Goal: Navigation & Orientation: Find specific page/section

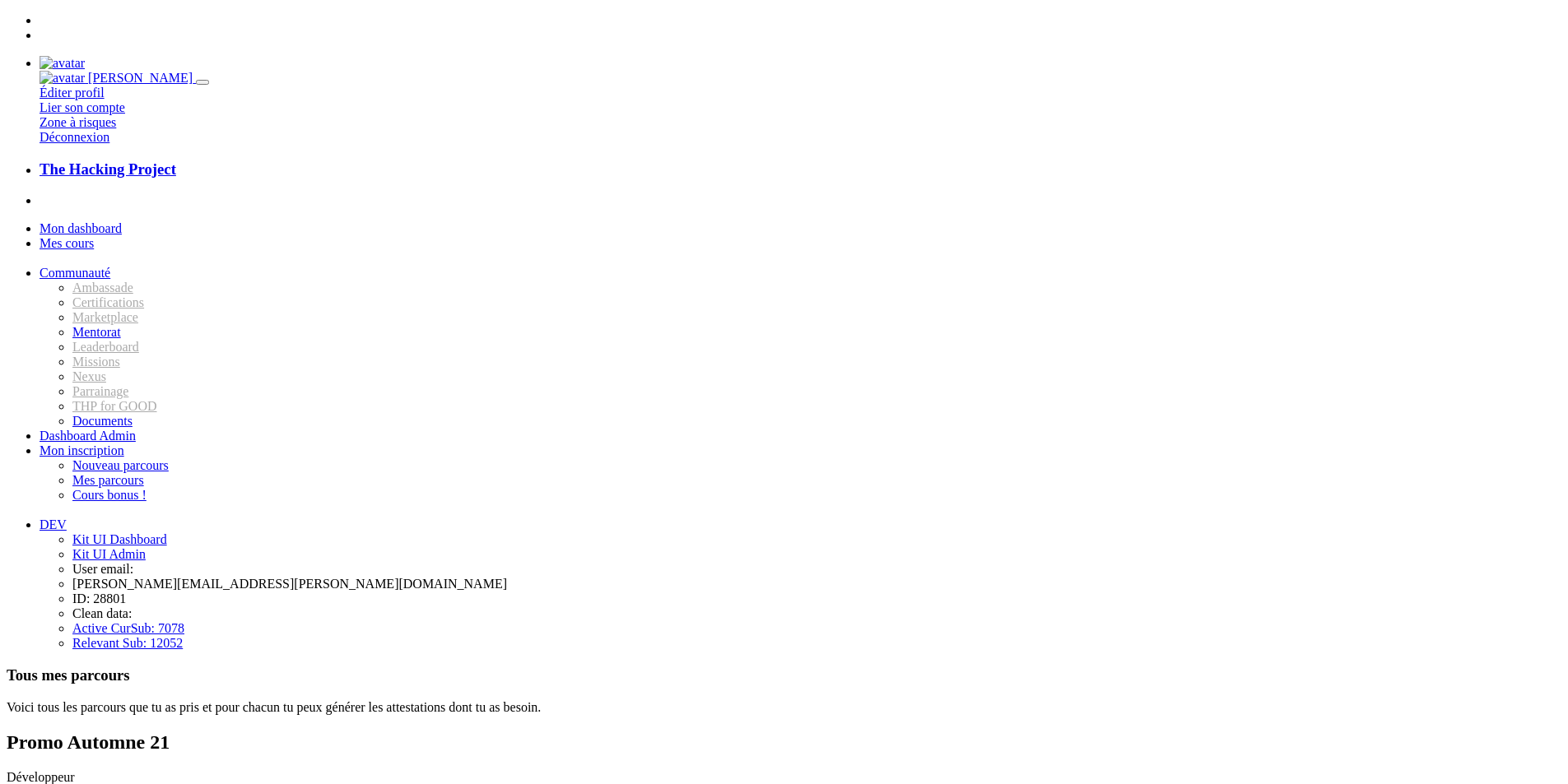
click at [121, 221] on span "Mon dashboard" at bounding box center [81, 228] width 83 height 14
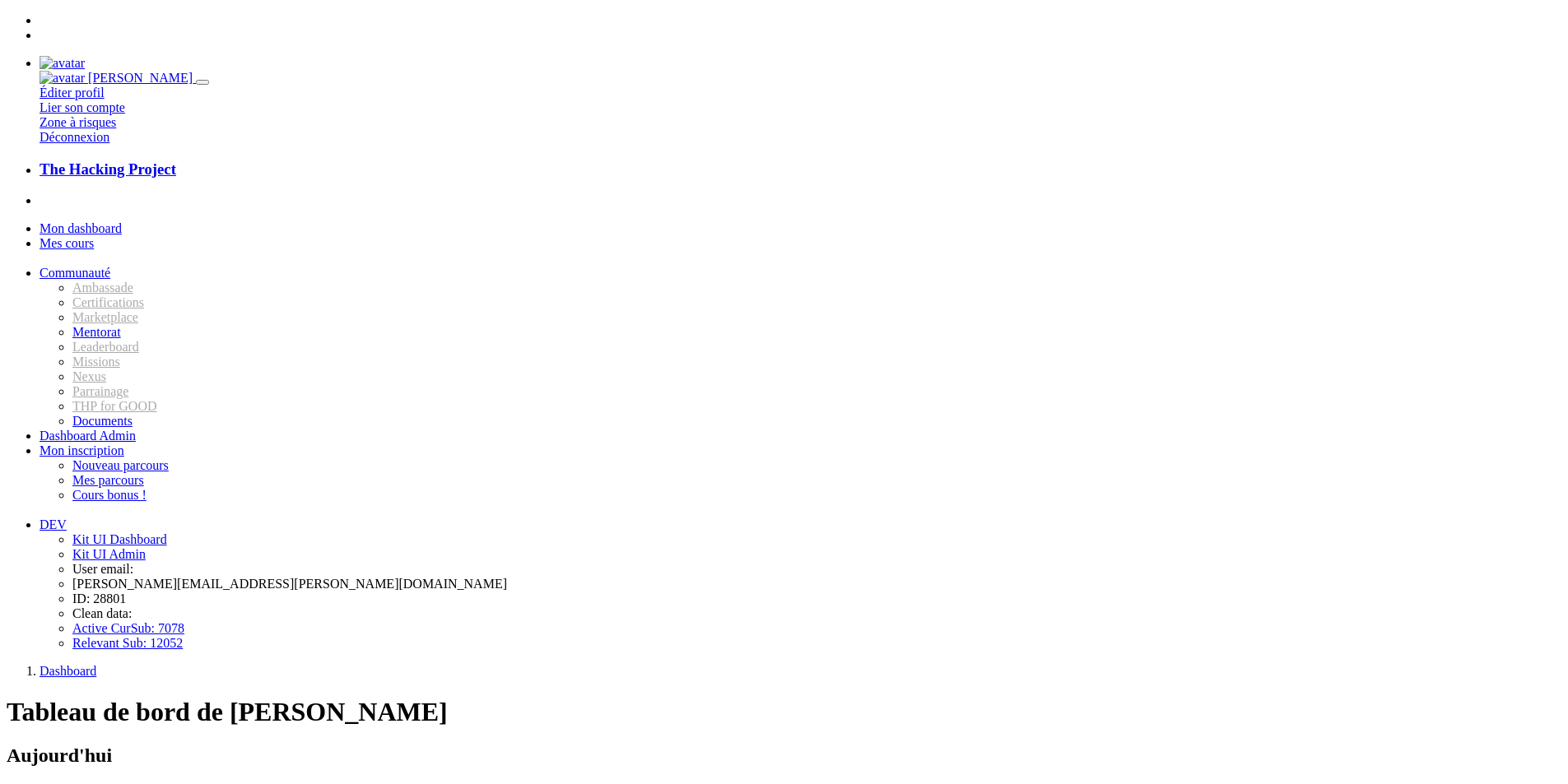
click at [93, 236] on span "Mes cours" at bounding box center [66, 242] width 54 height 14
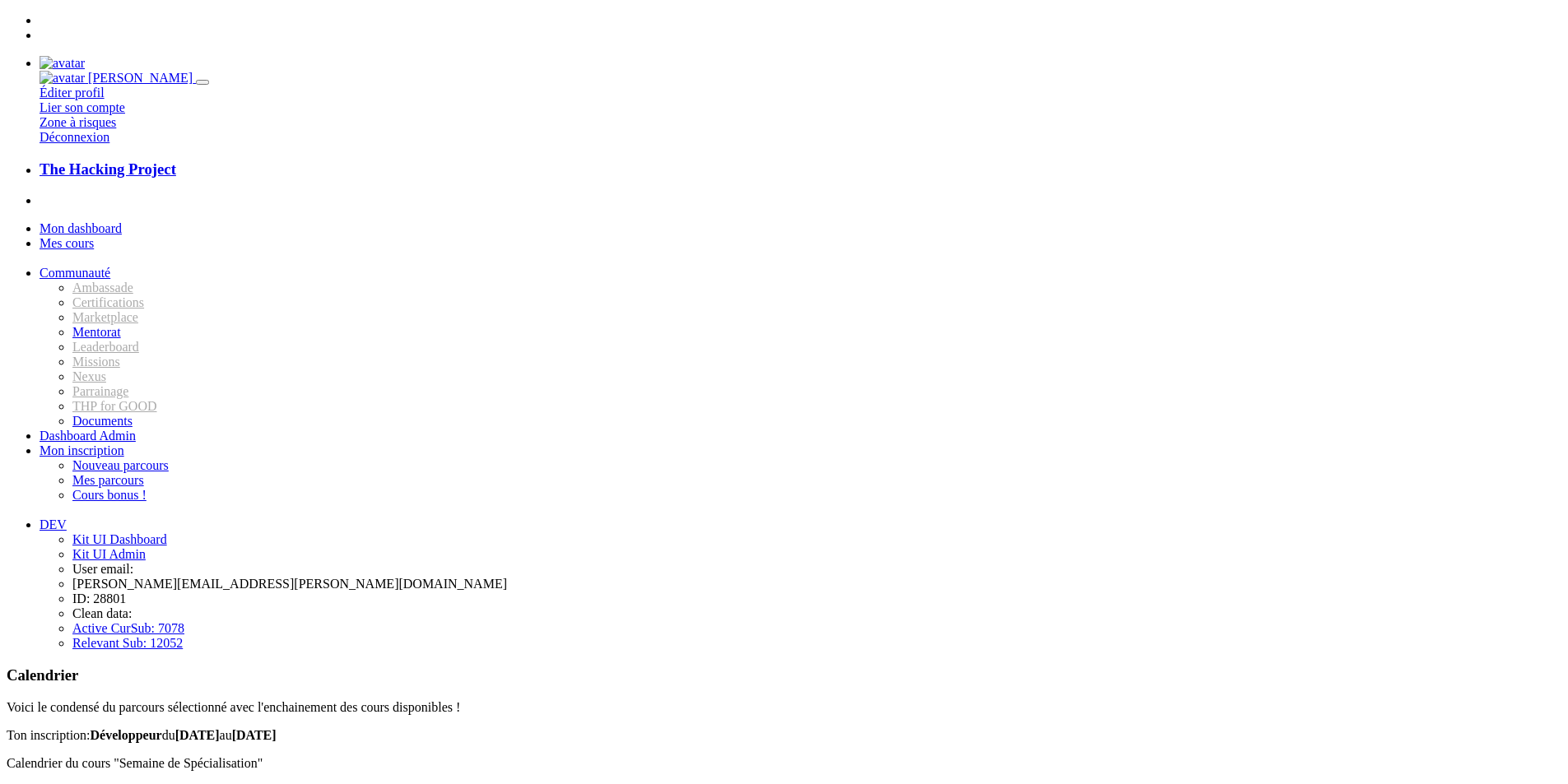
click at [85, 56] on img at bounding box center [62, 63] width 45 height 14
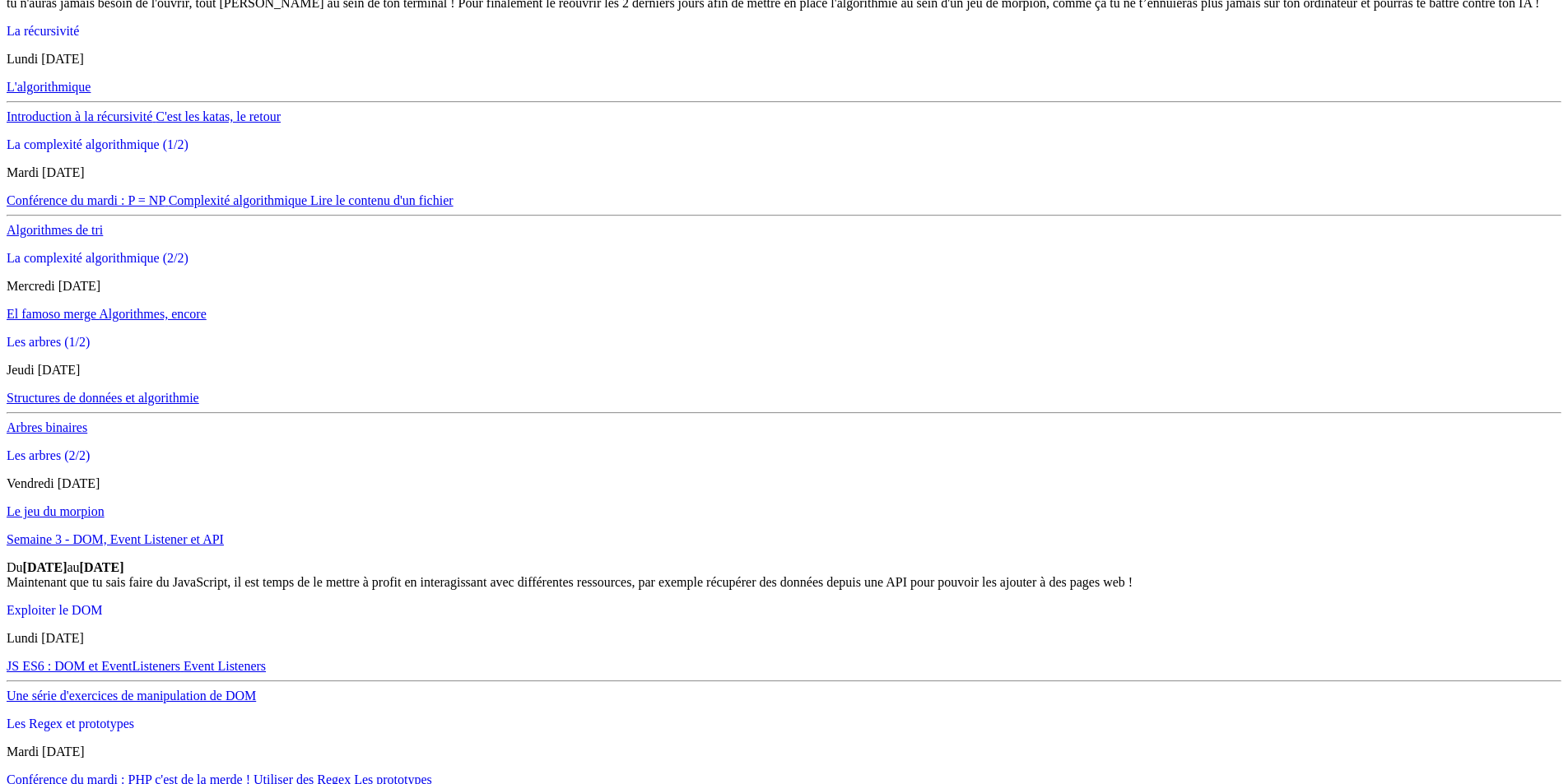
scroll to position [7711, 0]
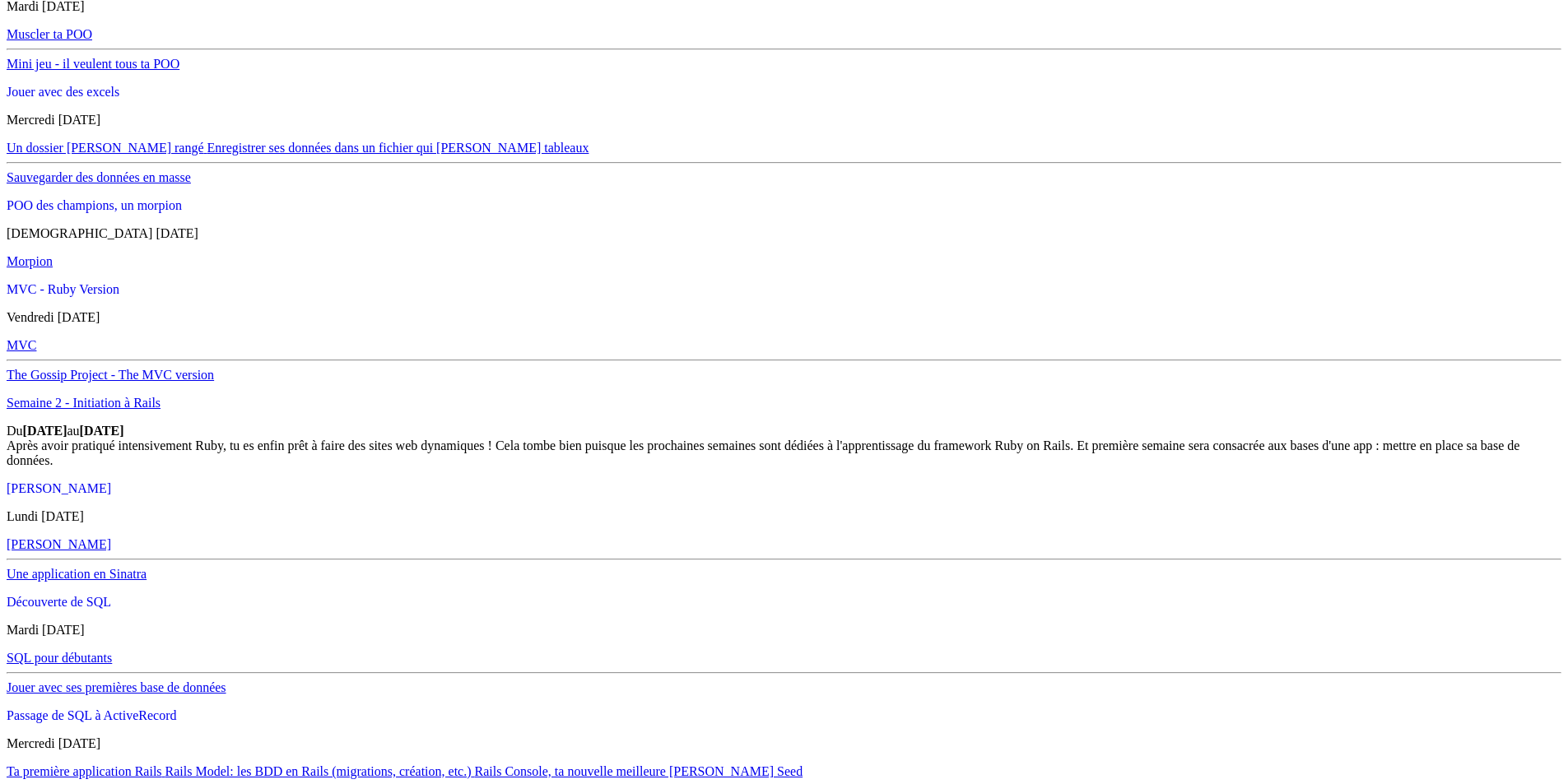
scroll to position [2221, 0]
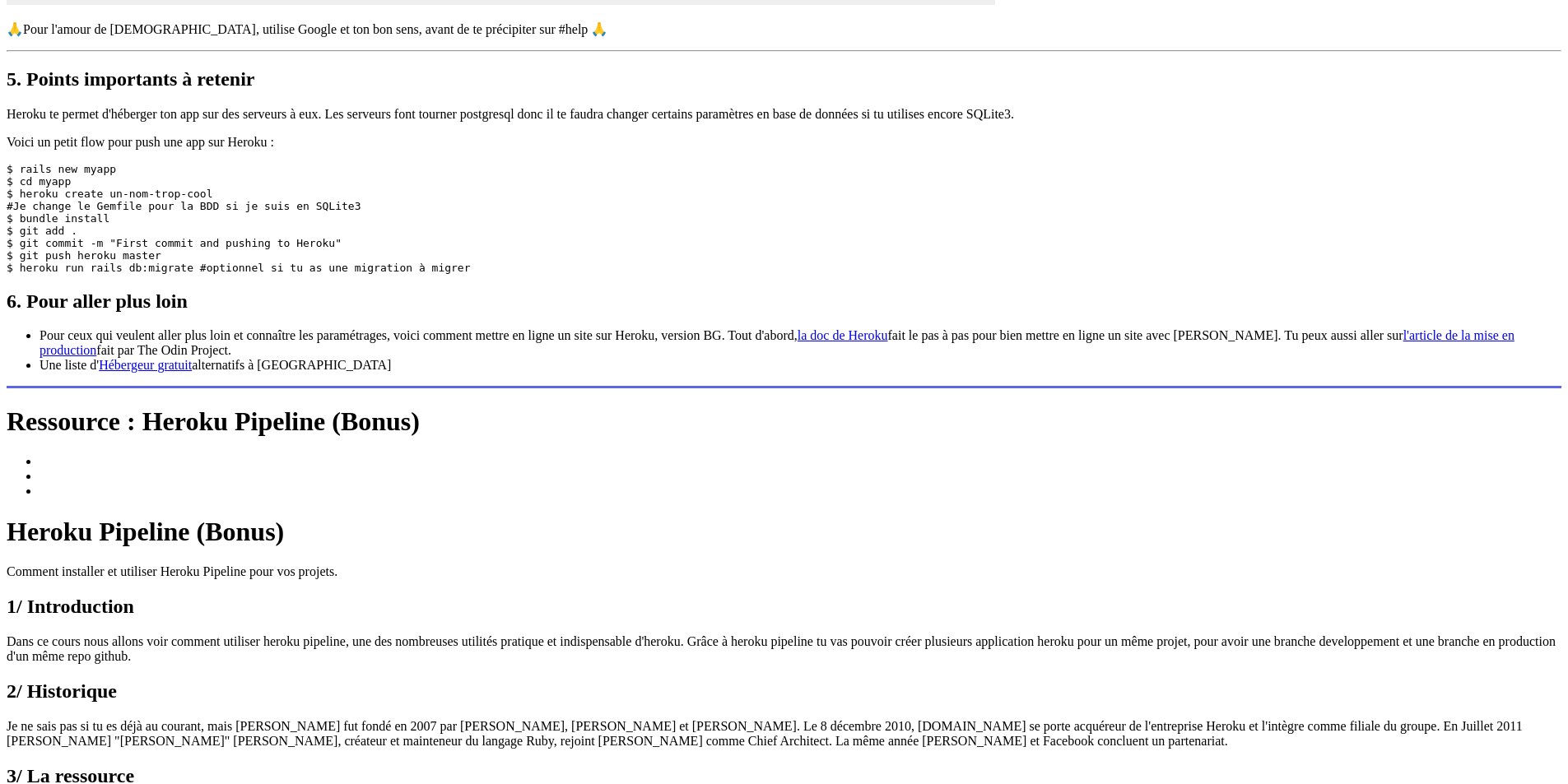
scroll to position [6827, 0]
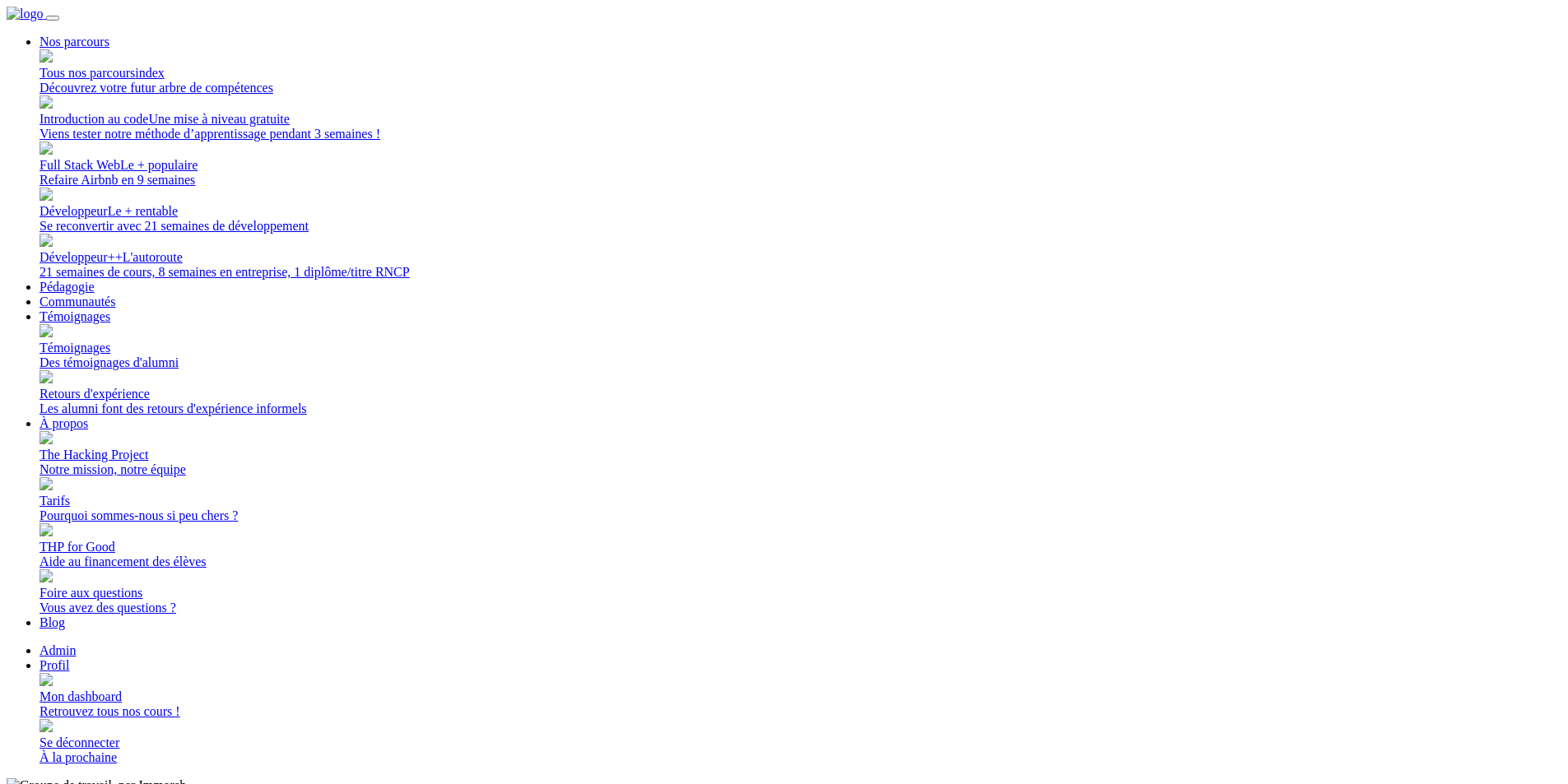
click at [866, 355] on div "Des témoignages d'alumni" at bounding box center [800, 362] width 1522 height 14
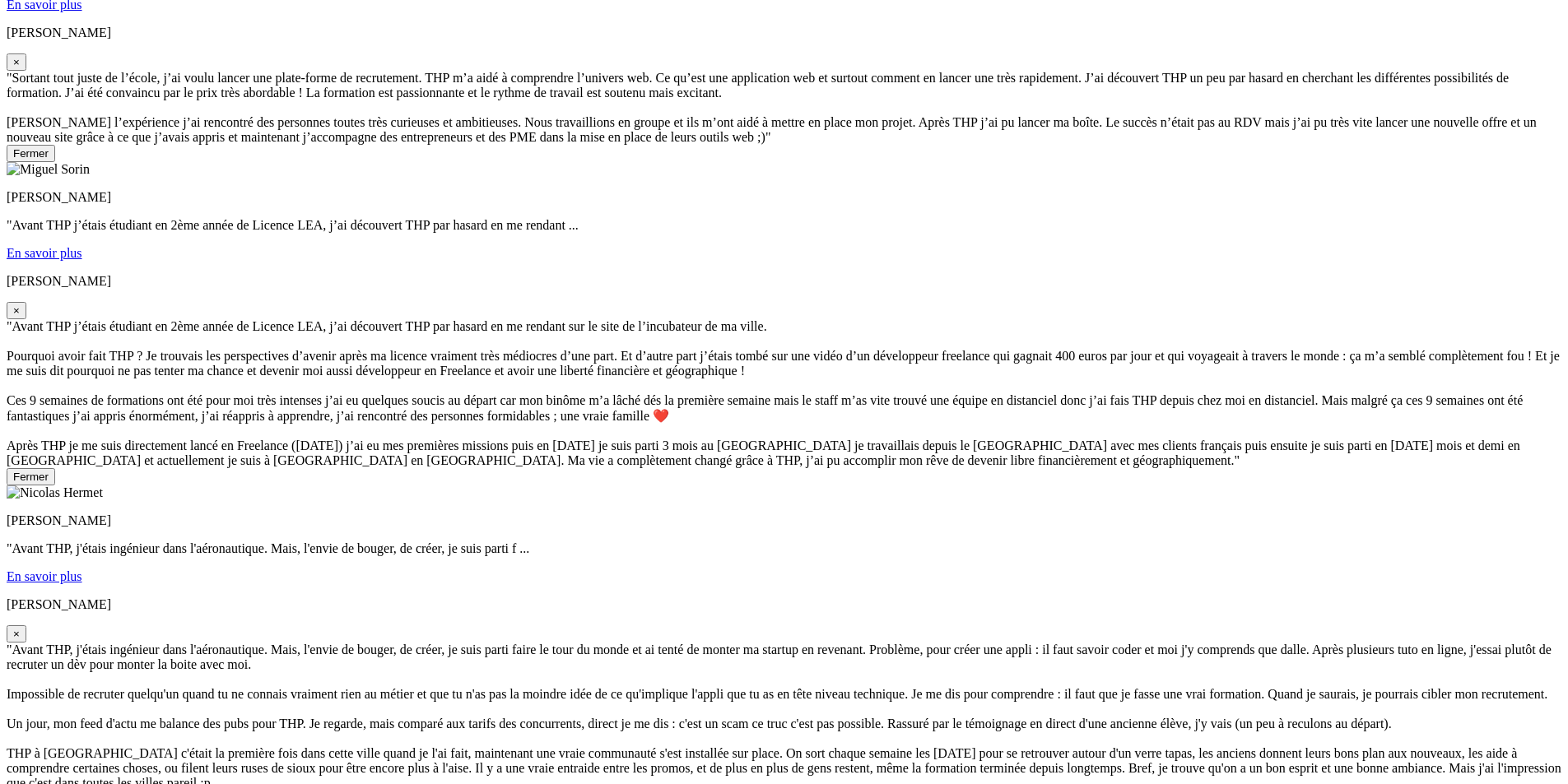
scroll to position [8119, 0]
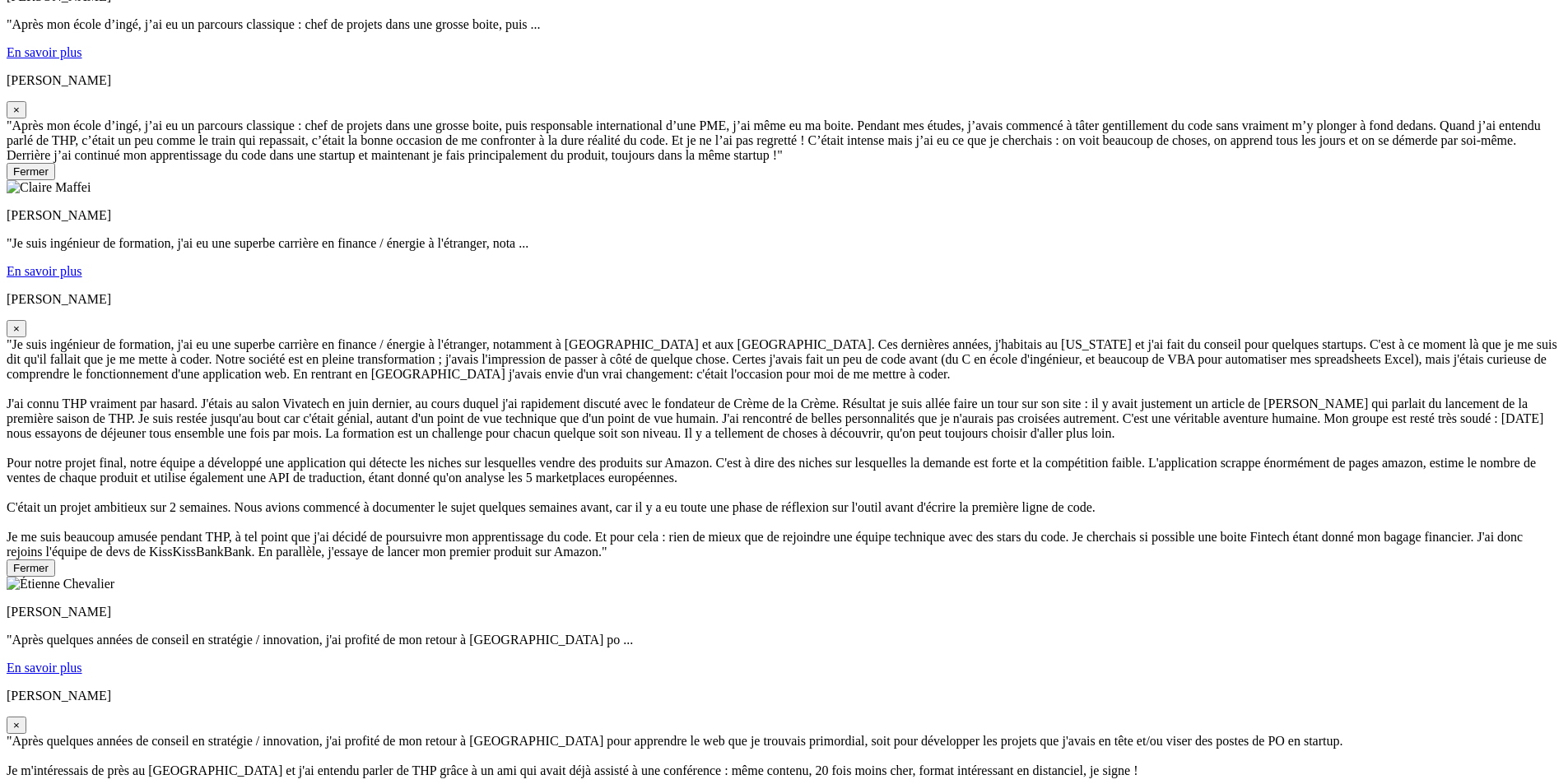
scroll to position [6967, 0]
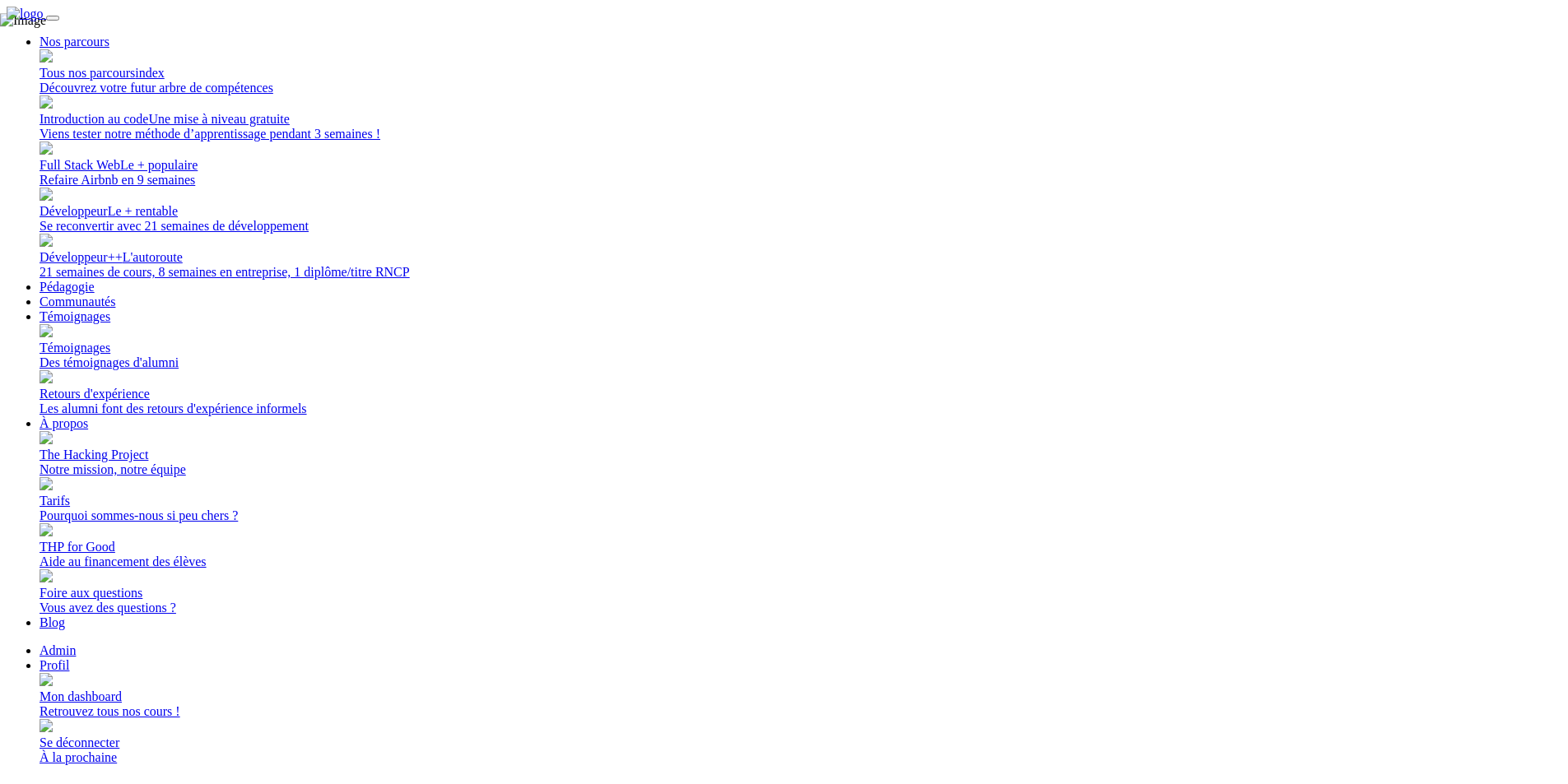
click at [111, 310] on link "Témoignages" at bounding box center [75, 316] width 71 height 14
click at [111, 341] on span "Témoignages" at bounding box center [75, 347] width 71 height 14
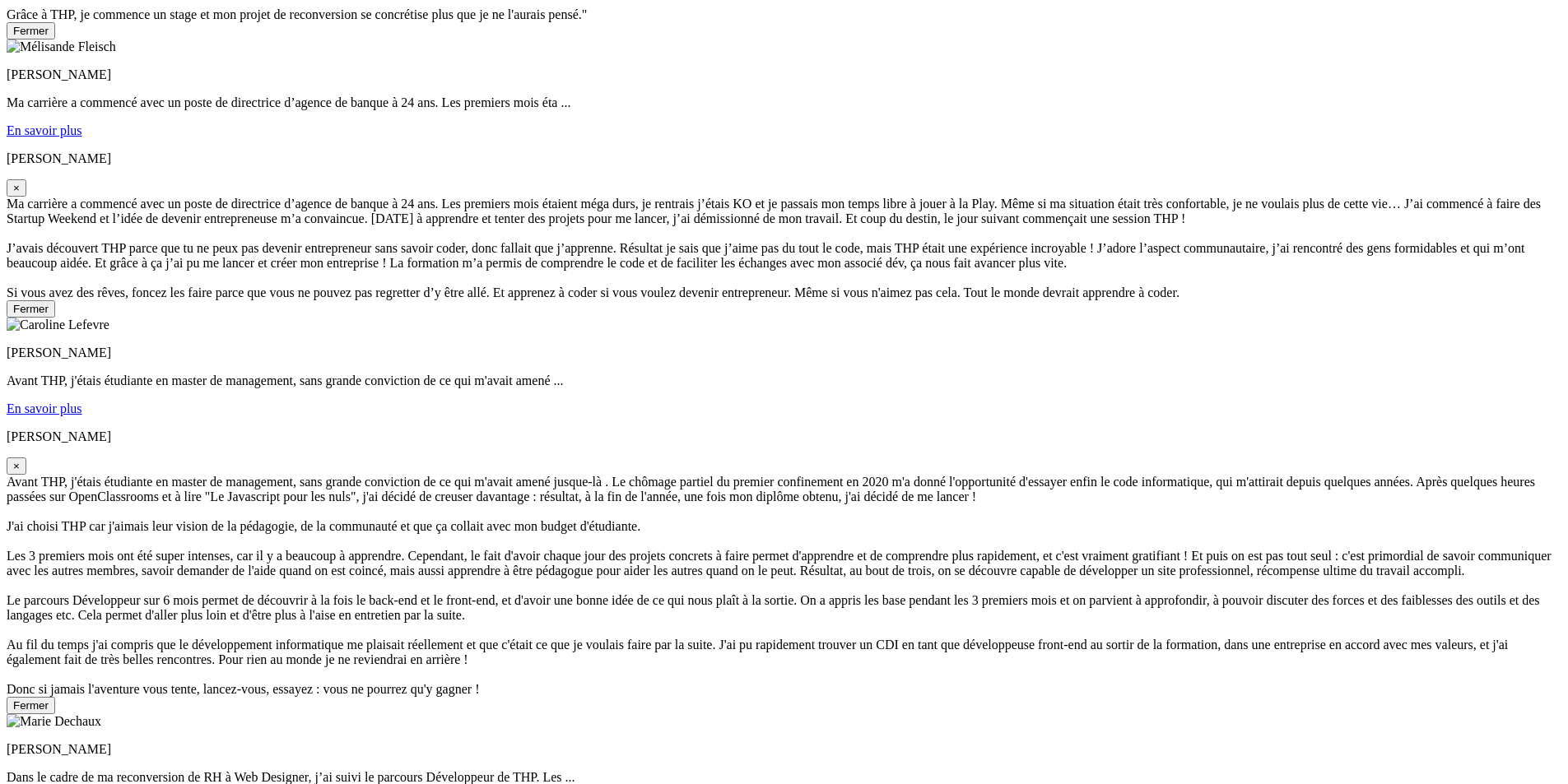
scroll to position [2386, 0]
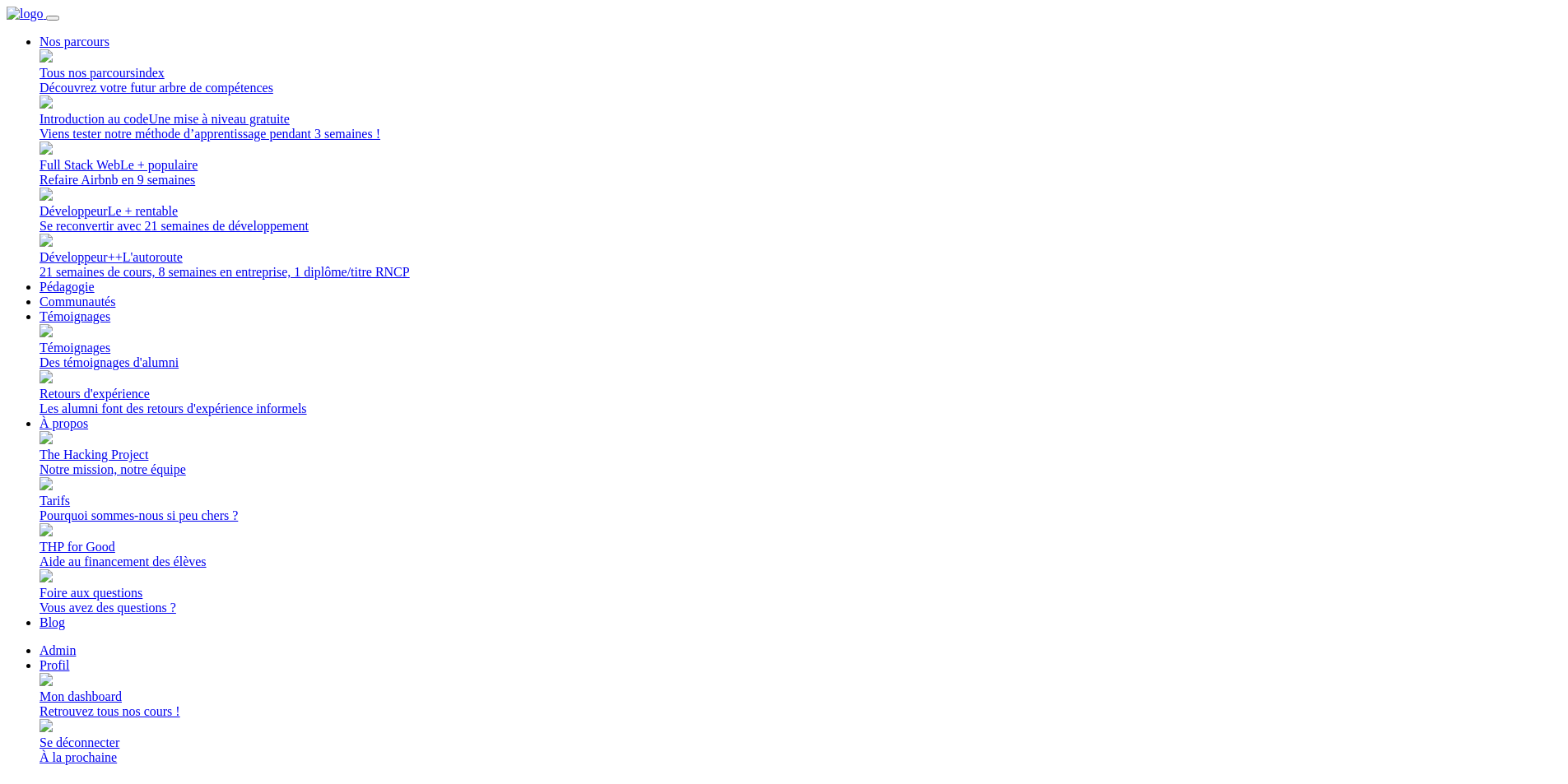
scroll to position [6967, 0]
